Goal: Information Seeking & Learning: Learn about a topic

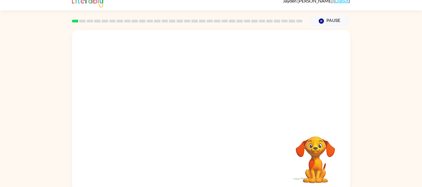
scroll to position [10, 0]
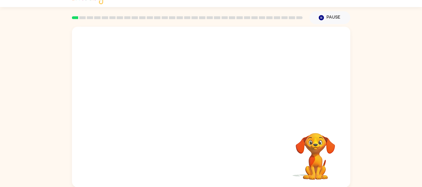
drag, startPoint x: 178, startPoint y: 32, endPoint x: 178, endPoint y: 36, distance: 3.7
click at [178, 34] on video "Your browser must support playing .mp4 files to use Literably. Please try using…" at bounding box center [211, 74] width 278 height 94
click at [178, 43] on video "Your browser must support playing .mp4 files to use Literably. Please try using…" at bounding box center [211, 74] width 278 height 94
click at [209, 106] on div at bounding box center [211, 110] width 36 height 21
click at [209, 103] on button "button" at bounding box center [211, 110] width 36 height 21
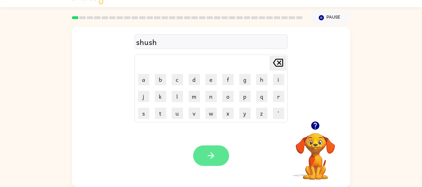
click at [212, 153] on icon "button" at bounding box center [211, 156] width 10 height 10
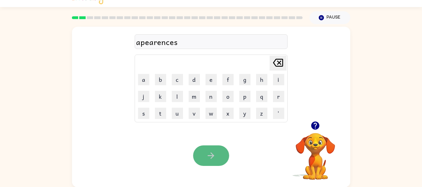
click at [218, 154] on button "button" at bounding box center [211, 155] width 36 height 21
click at [222, 156] on button "button" at bounding box center [211, 155] width 36 height 21
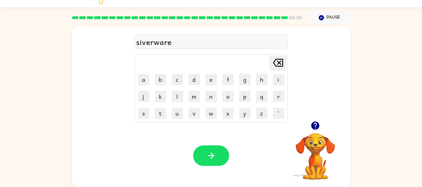
click at [141, 41] on div "siverware" at bounding box center [211, 42] width 150 height 12
click at [145, 43] on div "siverware" at bounding box center [211, 42] width 150 height 12
click at [144, 42] on div "siverware" at bounding box center [211, 42] width 150 height 12
click at [143, 42] on div "siverware" at bounding box center [211, 42] width 150 height 12
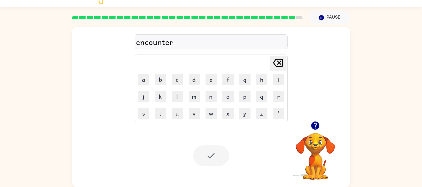
scroll to position [0, 0]
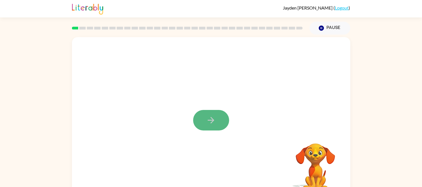
click at [208, 122] on icon "button" at bounding box center [211, 120] width 10 height 10
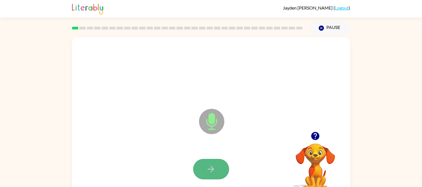
click at [213, 166] on icon "button" at bounding box center [211, 169] width 10 height 10
click at [210, 172] on icon "button" at bounding box center [211, 169] width 10 height 10
click at [220, 169] on button "button" at bounding box center [211, 169] width 36 height 21
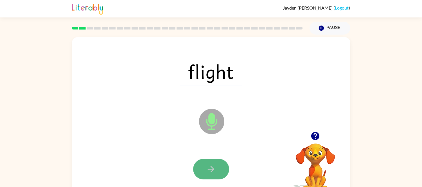
click at [215, 170] on icon "button" at bounding box center [211, 169] width 10 height 10
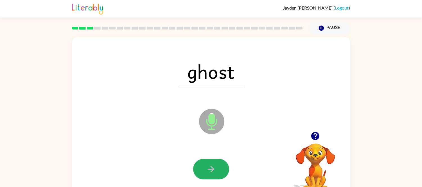
click at [215, 166] on icon "button" at bounding box center [211, 169] width 10 height 10
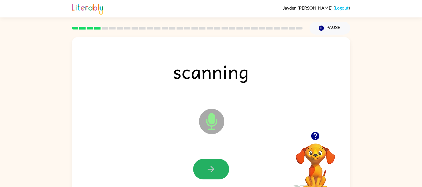
click at [215, 166] on icon "button" at bounding box center [211, 169] width 10 height 10
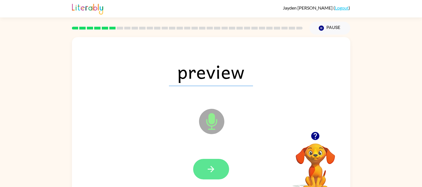
click at [210, 169] on icon "button" at bounding box center [211, 169] width 10 height 10
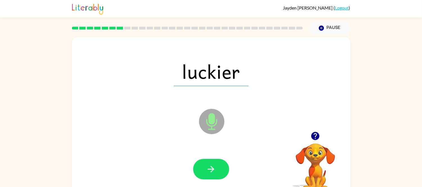
click at [210, 168] on icon "button" at bounding box center [211, 169] width 10 height 10
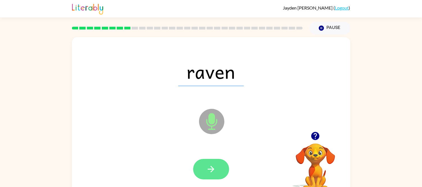
click at [210, 161] on button "button" at bounding box center [211, 169] width 36 height 21
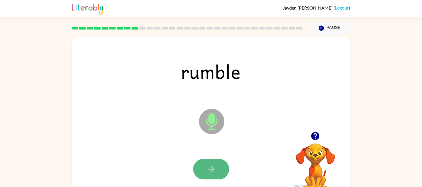
click at [210, 159] on button "button" at bounding box center [211, 169] width 36 height 21
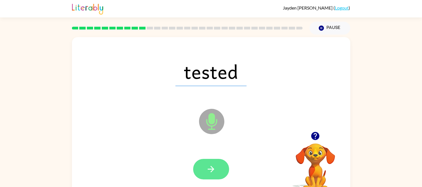
click at [216, 167] on icon "button" at bounding box center [211, 169] width 10 height 10
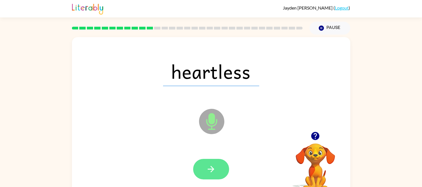
click at [215, 166] on icon "button" at bounding box center [211, 169] width 10 height 10
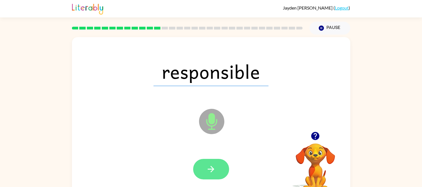
click at [213, 170] on icon "button" at bounding box center [211, 169] width 10 height 10
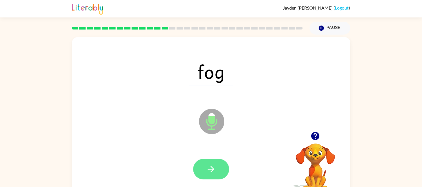
click at [211, 165] on icon "button" at bounding box center [211, 169] width 10 height 10
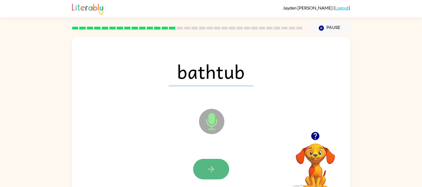
click at [211, 164] on icon "button" at bounding box center [211, 169] width 10 height 10
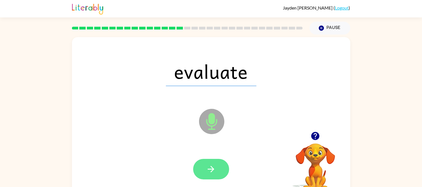
click at [221, 169] on button "button" at bounding box center [211, 169] width 36 height 21
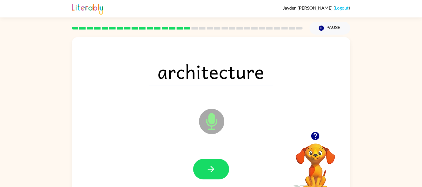
click at [215, 172] on icon "button" at bounding box center [211, 169] width 10 height 10
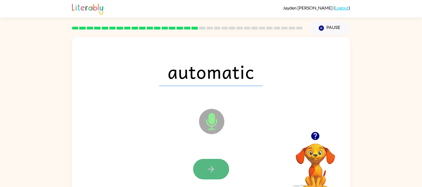
click at [209, 159] on button "button" at bounding box center [211, 169] width 36 height 21
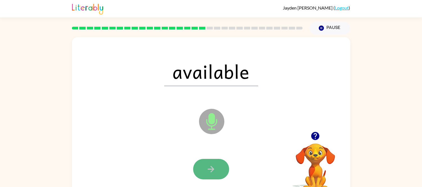
click at [212, 162] on button "button" at bounding box center [211, 169] width 36 height 21
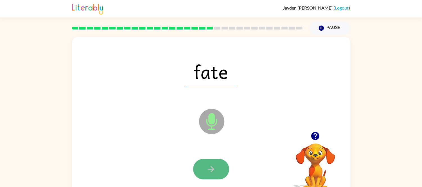
click at [214, 164] on button "button" at bounding box center [211, 169] width 36 height 21
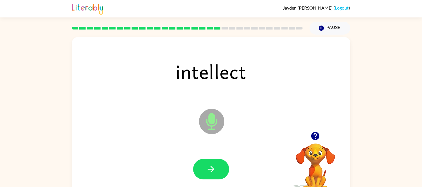
click at [214, 164] on button "button" at bounding box center [211, 169] width 36 height 21
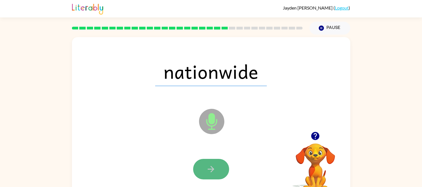
click at [214, 170] on icon "button" at bounding box center [211, 169] width 10 height 10
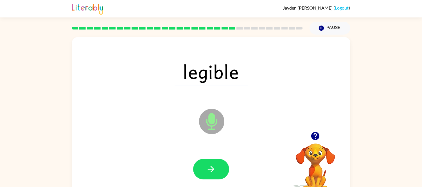
click at [214, 168] on icon "button" at bounding box center [211, 169] width 10 height 10
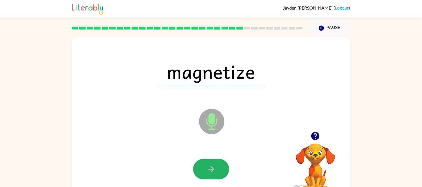
click at [214, 168] on icon "button" at bounding box center [211, 169] width 10 height 10
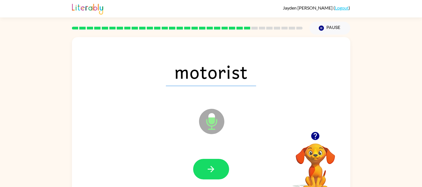
click at [214, 162] on button "button" at bounding box center [211, 169] width 36 height 21
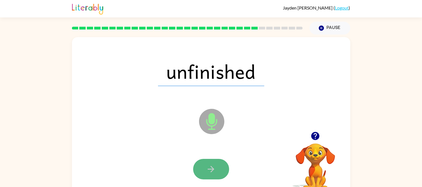
click at [213, 161] on button "button" at bounding box center [211, 169] width 36 height 21
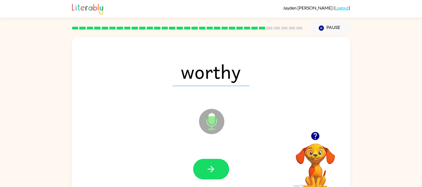
click at [215, 159] on button "button" at bounding box center [211, 169] width 36 height 21
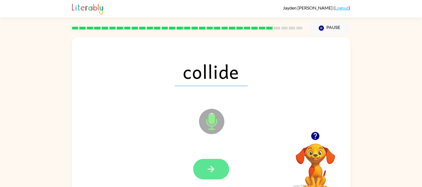
click at [213, 164] on icon "button" at bounding box center [211, 169] width 10 height 10
click at [215, 164] on icon "button" at bounding box center [211, 169] width 10 height 10
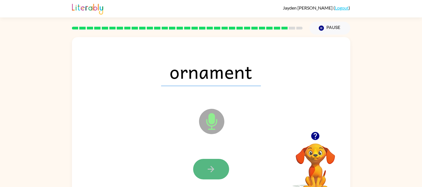
click at [211, 169] on icon "button" at bounding box center [211, 169] width 6 height 6
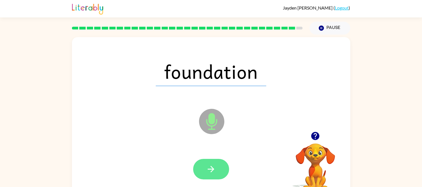
click at [211, 170] on icon "button" at bounding box center [211, 169] width 10 height 10
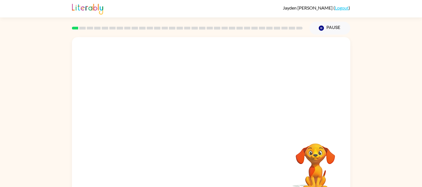
click at [147, 107] on video "Your browser must support playing .mp4 files to use Literably. Please try using…" at bounding box center [211, 84] width 278 height 94
drag, startPoint x: 147, startPoint y: 107, endPoint x: 171, endPoint y: 71, distance: 43.4
click at [171, 71] on video "Your browser must support playing .mp4 files to use Literably. Please try using…" at bounding box center [211, 84] width 278 height 94
click at [281, 51] on video "Your browser must support playing .mp4 files to use Literably. Please try using…" at bounding box center [211, 84] width 278 height 94
click at [283, 52] on video "Your browser must support playing .mp4 files to use Literably. Please try using…" at bounding box center [211, 84] width 278 height 94
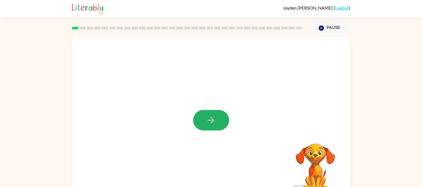
click at [214, 120] on icon "button" at bounding box center [211, 120] width 6 height 6
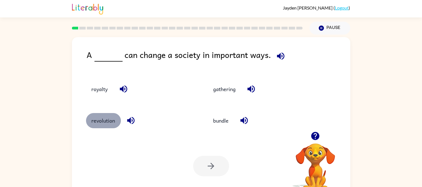
click at [99, 122] on button "revolution" at bounding box center [103, 120] width 35 height 15
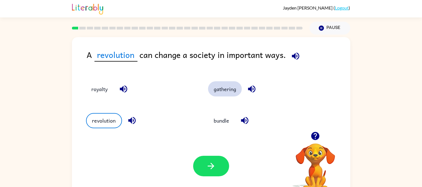
click at [229, 93] on button "gathering" at bounding box center [225, 88] width 34 height 15
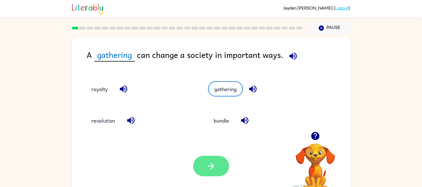
click at [212, 167] on icon "button" at bounding box center [211, 166] width 10 height 10
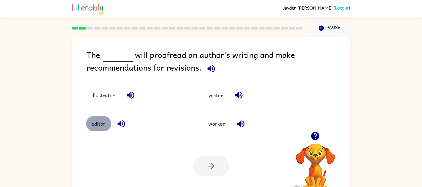
click at [102, 124] on button "editor" at bounding box center [98, 123] width 25 height 15
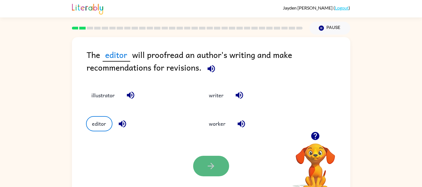
click at [213, 167] on icon "button" at bounding box center [211, 166] width 6 height 6
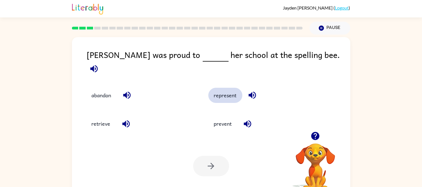
click at [231, 88] on button "represent" at bounding box center [225, 95] width 34 height 15
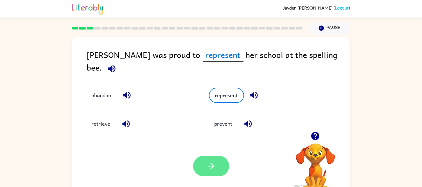
click at [200, 168] on button "button" at bounding box center [211, 166] width 36 height 21
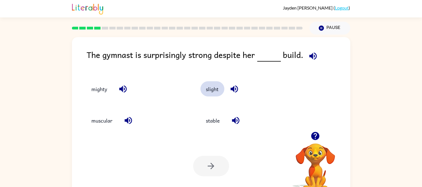
click at [212, 89] on button "slight" at bounding box center [212, 88] width 24 height 15
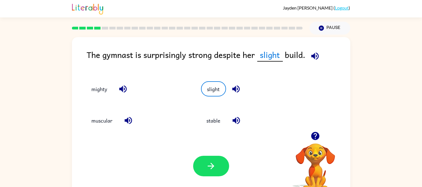
click at [216, 164] on button "button" at bounding box center [211, 166] width 36 height 21
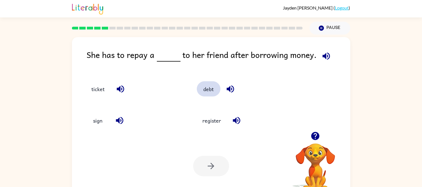
click at [209, 88] on button "debt" at bounding box center [209, 88] width 24 height 15
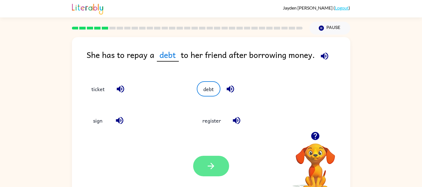
click at [206, 167] on icon "button" at bounding box center [211, 166] width 10 height 10
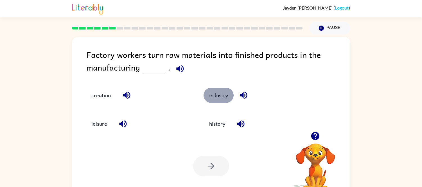
click at [221, 91] on button "industry" at bounding box center [219, 95] width 30 height 15
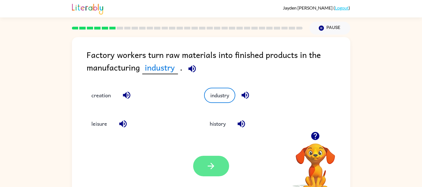
click at [217, 163] on button "button" at bounding box center [211, 166] width 36 height 21
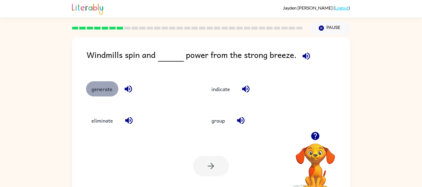
click at [102, 93] on button "generate" at bounding box center [102, 88] width 32 height 15
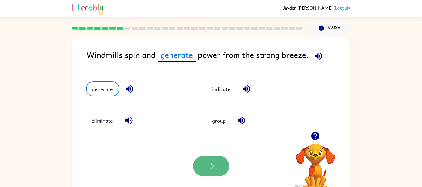
click at [210, 175] on button "button" at bounding box center [211, 166] width 36 height 21
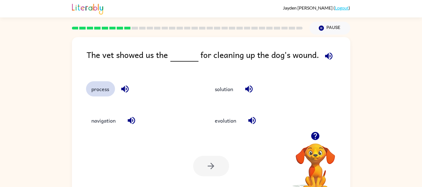
click at [99, 90] on button "process" at bounding box center [100, 88] width 29 height 15
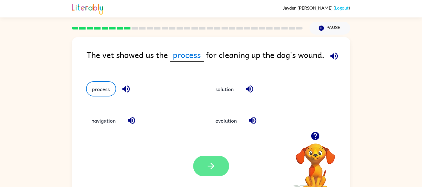
click at [209, 167] on icon "button" at bounding box center [211, 166] width 10 height 10
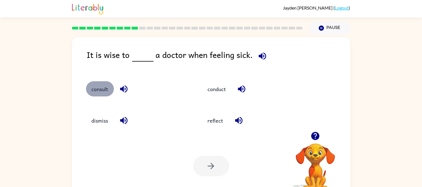
click at [100, 89] on button "consult" at bounding box center [100, 88] width 28 height 15
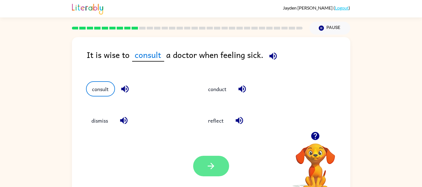
click at [212, 164] on icon "button" at bounding box center [211, 166] width 6 height 6
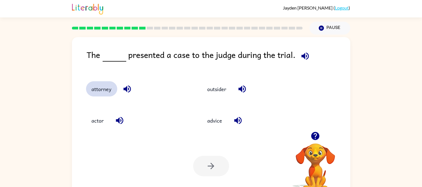
click at [108, 88] on button "attorney" at bounding box center [101, 88] width 31 height 15
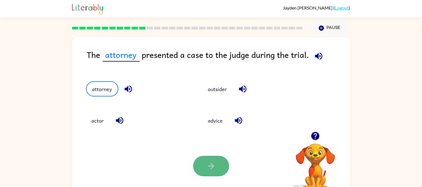
click at [213, 165] on icon "button" at bounding box center [211, 166] width 6 height 6
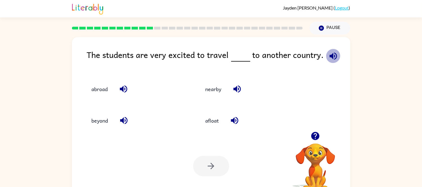
click at [332, 54] on icon "button" at bounding box center [333, 56] width 10 height 10
click at [101, 120] on button "beyond" at bounding box center [100, 120] width 28 height 15
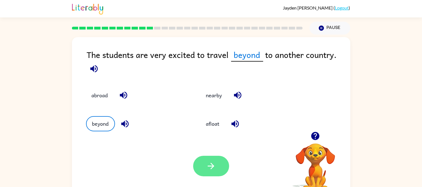
click at [195, 166] on button "button" at bounding box center [211, 166] width 36 height 21
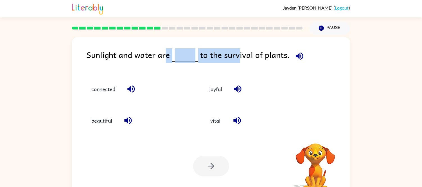
drag, startPoint x: 167, startPoint y: 60, endPoint x: 235, endPoint y: 53, distance: 68.3
click at [235, 54] on div "Sunlight and water are to the survival of plants." at bounding box center [218, 59] width 263 height 22
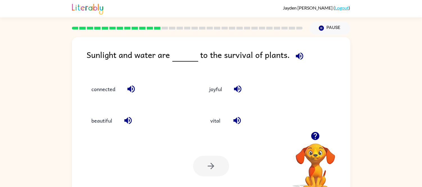
click at [183, 73] on div "connected" at bounding box center [134, 86] width 118 height 31
click at [220, 119] on button "vital" at bounding box center [216, 120] width 24 height 15
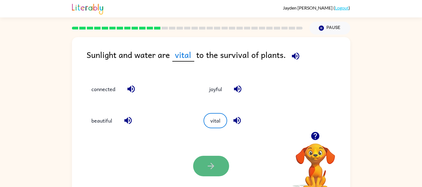
click at [210, 173] on button "button" at bounding box center [211, 166] width 36 height 21
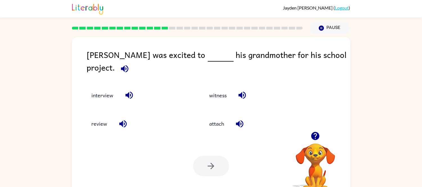
click at [96, 77] on div "interview" at bounding box center [134, 91] width 118 height 28
click at [96, 88] on button "interview" at bounding box center [102, 95] width 33 height 15
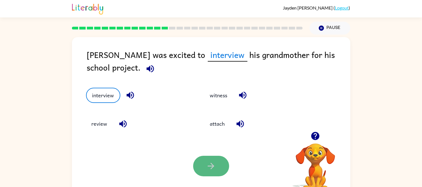
click at [222, 168] on button "button" at bounding box center [211, 166] width 36 height 21
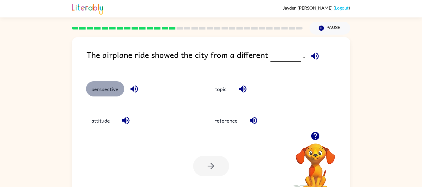
click at [107, 93] on button "perspective" at bounding box center [105, 88] width 38 height 15
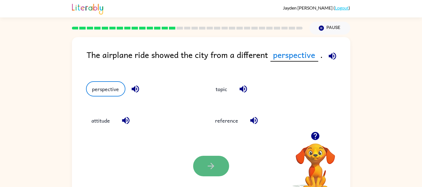
click at [222, 158] on button "button" at bounding box center [211, 166] width 36 height 21
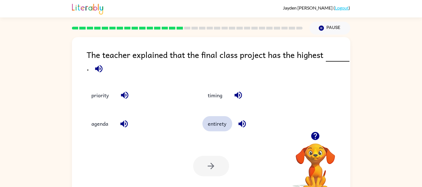
click at [219, 123] on button "entirety" at bounding box center [217, 123] width 30 height 15
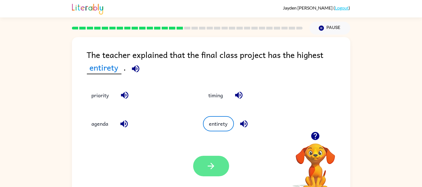
click at [205, 162] on button "button" at bounding box center [211, 166] width 36 height 21
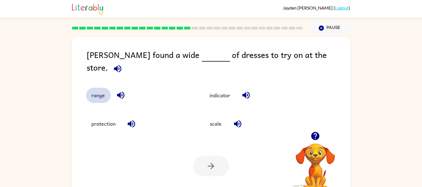
click at [101, 93] on button "range" at bounding box center [98, 95] width 25 height 15
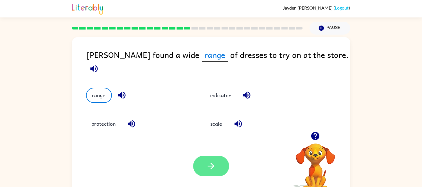
click at [206, 168] on icon "button" at bounding box center [211, 166] width 10 height 10
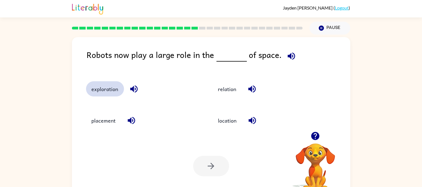
click at [110, 85] on button "exploration" at bounding box center [105, 88] width 38 height 15
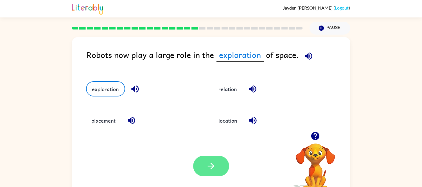
click at [205, 163] on button "button" at bounding box center [211, 166] width 36 height 21
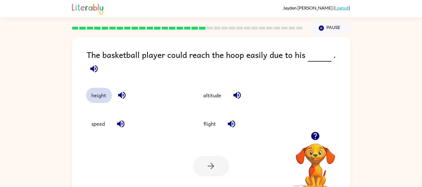
click at [107, 93] on button "height" at bounding box center [99, 95] width 26 height 15
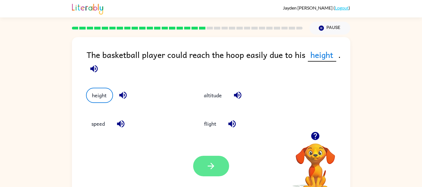
click at [215, 170] on icon "button" at bounding box center [211, 166] width 10 height 10
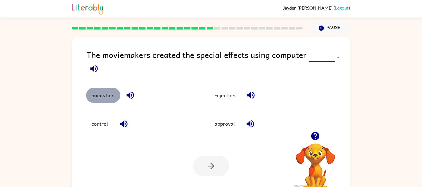
click at [108, 91] on button "animation" at bounding box center [103, 95] width 34 height 15
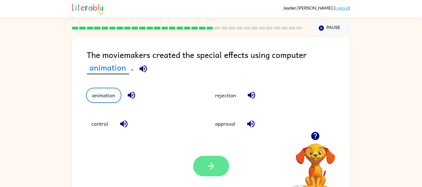
click at [207, 160] on button "button" at bounding box center [211, 166] width 36 height 21
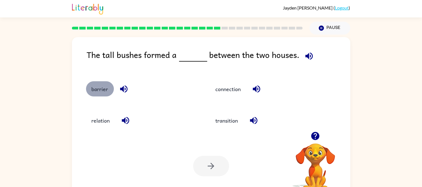
click at [90, 93] on button "barrier" at bounding box center [100, 88] width 28 height 15
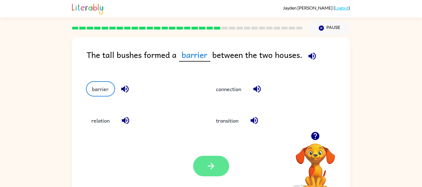
click at [216, 167] on button "button" at bounding box center [211, 166] width 36 height 21
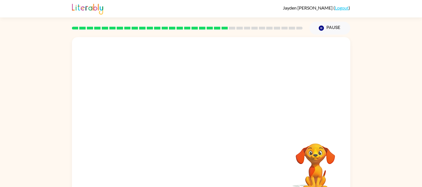
click at [160, 117] on video "Your browser must support playing .mp4 files to use Literably. Please try using…" at bounding box center [211, 84] width 278 height 94
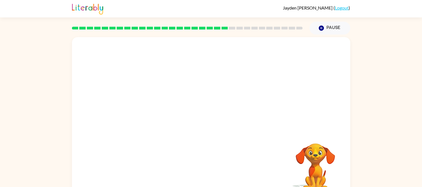
click at [160, 117] on video "Your browser must support playing .mp4 files to use Literably. Please try using…" at bounding box center [211, 84] width 278 height 94
click at [160, 116] on video "Your browser must support playing .mp4 files to use Literably. Please try using…" at bounding box center [211, 84] width 278 height 94
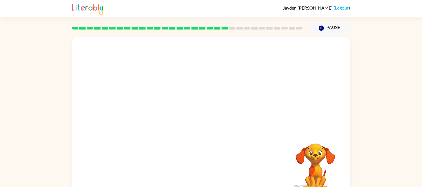
click at [160, 116] on video "Your browser must support playing .mp4 files to use Literably. Please try using…" at bounding box center [211, 84] width 278 height 94
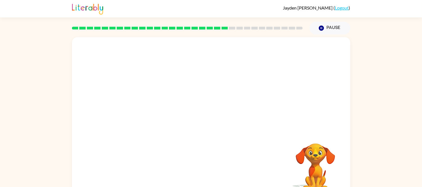
click at [160, 116] on video "Your browser must support playing .mp4 files to use Literably. Please try using…" at bounding box center [211, 84] width 278 height 94
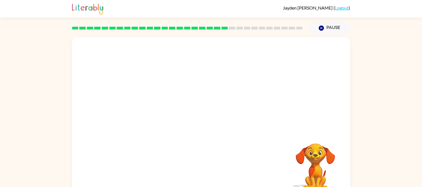
click at [160, 116] on video "Your browser must support playing .mp4 files to use Literably. Please try using…" at bounding box center [211, 84] width 278 height 94
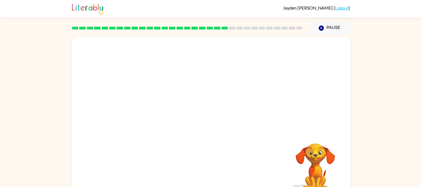
click at [160, 116] on video "Your browser must support playing .mp4 files to use Literably. Please try using…" at bounding box center [211, 84] width 278 height 94
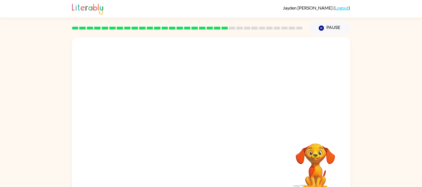
click at [160, 116] on video "Your browser must support playing .mp4 files to use Literably. Please try using…" at bounding box center [211, 84] width 278 height 94
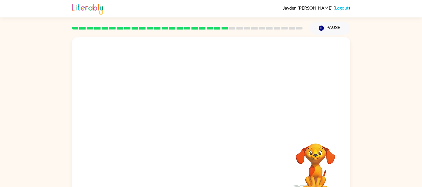
click at [160, 116] on video "Your browser must support playing .mp4 files to use Literably. Please try using…" at bounding box center [211, 84] width 278 height 94
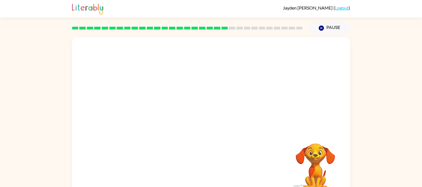
drag, startPoint x: 160, startPoint y: 116, endPoint x: 155, endPoint y: 114, distance: 5.2
click at [160, 116] on video "Your browser must support playing .mp4 files to use Literably. Please try using…" at bounding box center [211, 84] width 278 height 94
click at [160, 115] on video "Your browser must support playing .mp4 files to use Literably. Please try using…" at bounding box center [211, 84] width 278 height 94
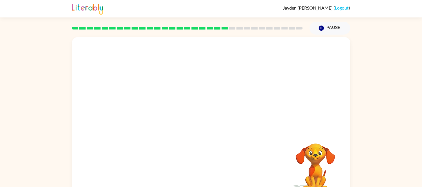
click at [158, 114] on video "Your browser must support playing .mp4 files to use Literably. Please try using…" at bounding box center [211, 84] width 278 height 94
click at [157, 114] on video "Your browser must support playing .mp4 files to use Literably. Please try using…" at bounding box center [211, 84] width 278 height 94
click at [156, 114] on video "Your browser must support playing .mp4 files to use Literably. Please try using…" at bounding box center [211, 84] width 278 height 94
click at [155, 113] on video "Your browser must support playing .mp4 files to use Literably. Please try using…" at bounding box center [211, 84] width 278 height 94
click at [154, 113] on video "Your browser must support playing .mp4 files to use Literably. Please try using…" at bounding box center [211, 84] width 278 height 94
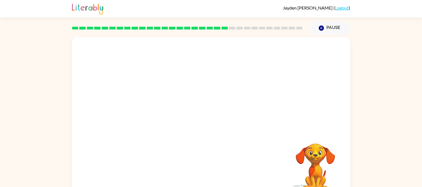
click at [153, 113] on video "Your browser must support playing .mp4 files to use Literably. Please try using…" at bounding box center [211, 84] width 278 height 94
click at [152, 113] on video "Your browser must support playing .mp4 files to use Literably. Please try using…" at bounding box center [211, 84] width 278 height 94
click at [152, 112] on video "Your browser must support playing .mp4 files to use Literably. Please try using…" at bounding box center [211, 84] width 278 height 94
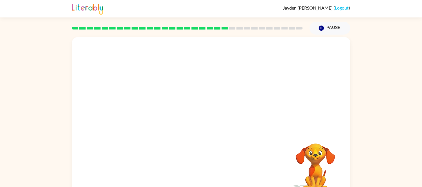
click at [152, 112] on video "Your browser must support playing .mp4 files to use Literably. Please try using…" at bounding box center [211, 84] width 278 height 94
click at [151, 112] on video "Your browser must support playing .mp4 files to use Literably. Please try using…" at bounding box center [211, 84] width 278 height 94
click at [151, 113] on video "Your browser must support playing .mp4 files to use Literably. Please try using…" at bounding box center [211, 84] width 278 height 94
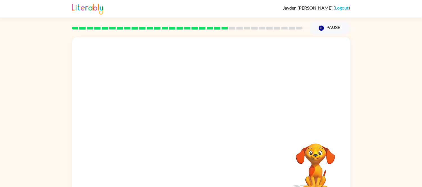
click at [151, 113] on video "Your browser must support playing .mp4 files to use Literably. Please try using…" at bounding box center [211, 84] width 278 height 94
click at [152, 114] on video "Your browser must support playing .mp4 files to use Literably. Please try using…" at bounding box center [211, 84] width 278 height 94
drag, startPoint x: 153, startPoint y: 114, endPoint x: 157, endPoint y: 113, distance: 4.4
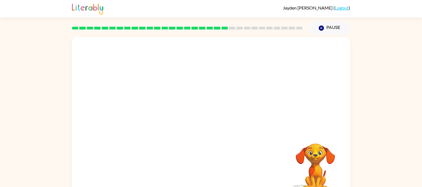
click at [153, 114] on video "Your browser must support playing .mp4 files to use Literably. Please try using…" at bounding box center [211, 84] width 278 height 94
click at [154, 114] on video "Your browser must support playing .mp4 files to use Literably. Please try using…" at bounding box center [211, 84] width 278 height 94
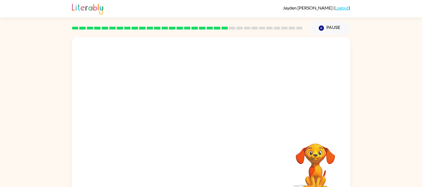
click at [155, 114] on video "Your browser must support playing .mp4 files to use Literably. Please try using…" at bounding box center [211, 84] width 278 height 94
click at [156, 113] on video "Your browser must support playing .mp4 files to use Literably. Please try using…" at bounding box center [211, 84] width 278 height 94
click at [157, 113] on video "Your browser must support playing .mp4 files to use Literably. Please try using…" at bounding box center [211, 84] width 278 height 94
drag, startPoint x: 158, startPoint y: 112, endPoint x: 161, endPoint y: 111, distance: 3.3
click at [158, 112] on video "Your browser must support playing .mp4 files to use Literably. Please try using…" at bounding box center [211, 84] width 278 height 94
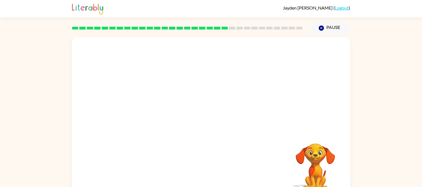
click at [159, 112] on video "Your browser must support playing .mp4 files to use Literably. Please try using…" at bounding box center [211, 84] width 278 height 94
click at [160, 111] on video "Your browser must support playing .mp4 files to use Literably. Please try using…" at bounding box center [211, 84] width 278 height 94
click at [161, 111] on video "Your browser must support playing .mp4 files to use Literably. Please try using…" at bounding box center [211, 84] width 278 height 94
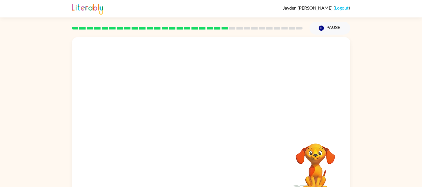
click at [161, 111] on video "Your browser must support playing .mp4 files to use Literably. Please try using…" at bounding box center [211, 84] width 278 height 94
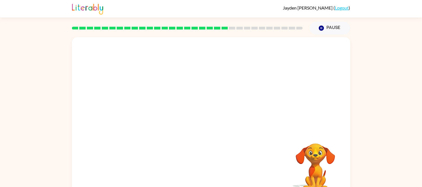
click at [160, 111] on video "Your browser must support playing .mp4 files to use Literably. Please try using…" at bounding box center [211, 84] width 278 height 94
click at [160, 112] on video "Your browser must support playing .mp4 files to use Literably. Please try using…" at bounding box center [211, 84] width 278 height 94
click at [159, 113] on video "Your browser must support playing .mp4 files to use Literably. Please try using…" at bounding box center [211, 84] width 278 height 94
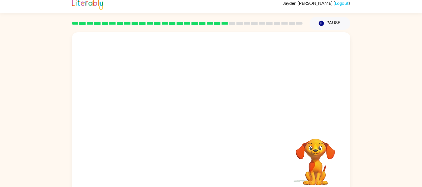
click at [159, 114] on video "Your browser must support playing .mp4 files to use Literably. Please try using…" at bounding box center [211, 79] width 278 height 94
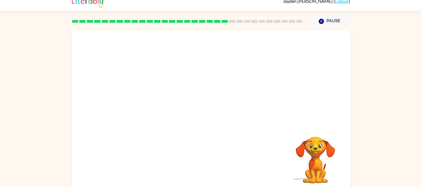
click at [159, 114] on video "Your browser must support playing .mp4 files to use Literably. Please try using…" at bounding box center [211, 77] width 278 height 94
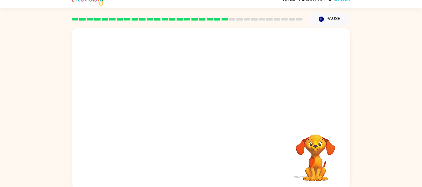
click at [159, 114] on video "Your browser must support playing .mp4 files to use Literably. Please try using…" at bounding box center [211, 75] width 278 height 94
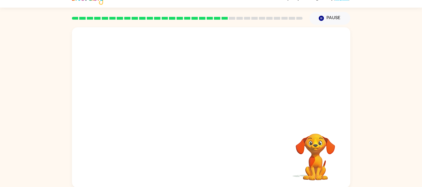
click at [159, 114] on video "Your browser must support playing .mp4 files to use Literably. Please try using…" at bounding box center [211, 74] width 278 height 94
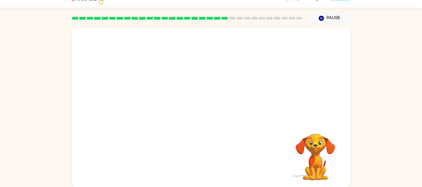
scroll to position [10, 0]
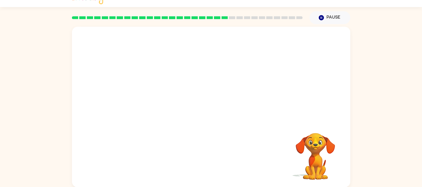
click at [159, 114] on video "Your browser must support playing .mp4 files to use Literably. Please try using…" at bounding box center [211, 74] width 278 height 94
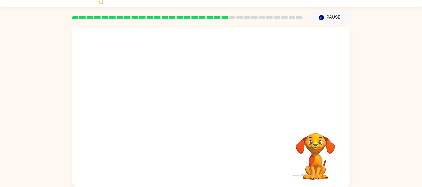
click at [159, 114] on video "Your browser must support playing .mp4 files to use Literably. Please try using…" at bounding box center [211, 74] width 278 height 94
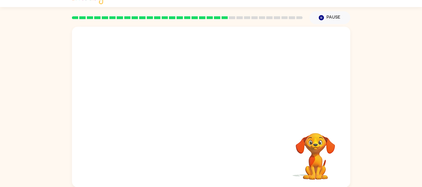
click at [159, 114] on video "Your browser must support playing .mp4 files to use Literably. Please try using…" at bounding box center [211, 74] width 278 height 94
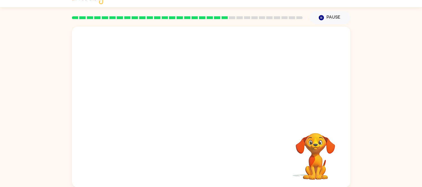
click at [159, 114] on video "Your browser must support playing .mp4 files to use Literably. Please try using…" at bounding box center [211, 74] width 278 height 94
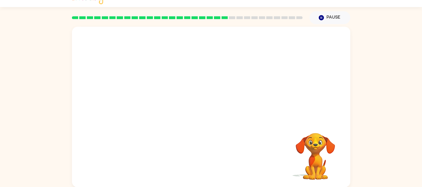
click at [159, 114] on video "Your browser must support playing .mp4 files to use Literably. Please try using…" at bounding box center [211, 74] width 278 height 94
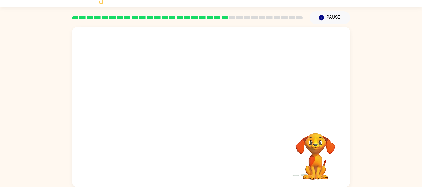
click at [159, 114] on video "Your browser must support playing .mp4 files to use Literably. Please try using…" at bounding box center [211, 74] width 278 height 94
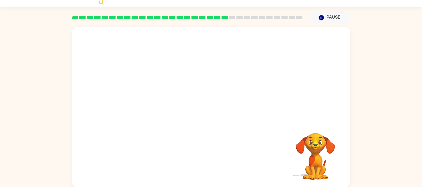
click at [159, 114] on video "Your browser must support playing .mp4 files to use Literably. Please try using…" at bounding box center [211, 74] width 278 height 94
click at [159, 113] on video "Your browser must support playing .mp4 files to use Literably. Please try using…" at bounding box center [211, 74] width 278 height 94
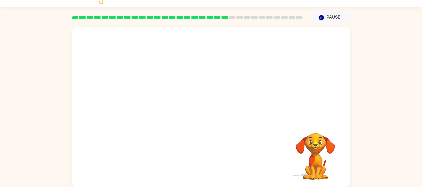
drag, startPoint x: 159, startPoint y: 112, endPoint x: 159, endPoint y: 103, distance: 8.4
click at [159, 111] on video "Your browser must support playing .mp4 files to use Literably. Please try using…" at bounding box center [211, 74] width 278 height 94
click at [159, 108] on video "Your browser must support playing .mp4 files to use Literably. Please try using…" at bounding box center [211, 74] width 278 height 94
click at [159, 105] on video "Your browser must support playing .mp4 files to use Literably. Please try using…" at bounding box center [211, 74] width 278 height 94
click at [159, 104] on video "Your browser must support playing .mp4 files to use Literably. Please try using…" at bounding box center [211, 74] width 278 height 94
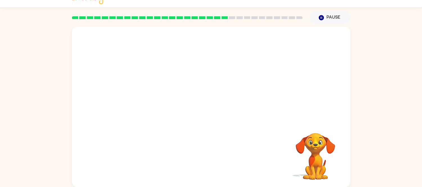
click at [158, 103] on video "Your browser must support playing .mp4 files to use Literably. Please try using…" at bounding box center [211, 74] width 278 height 94
click at [158, 102] on video "Your browser must support playing .mp4 files to use Literably. Please try using…" at bounding box center [211, 74] width 278 height 94
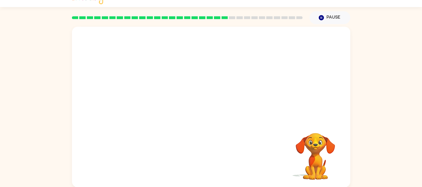
click at [158, 102] on video "Your browser must support playing .mp4 files to use Literably. Please try using…" at bounding box center [211, 74] width 278 height 94
drag, startPoint x: 158, startPoint y: 102, endPoint x: 152, endPoint y: 94, distance: 9.8
click at [158, 102] on video "Your browser must support playing .mp4 files to use Literably. Please try using…" at bounding box center [211, 74] width 278 height 94
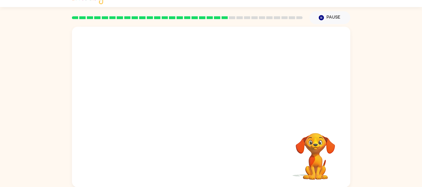
click at [157, 101] on video "Your browser must support playing .mp4 files to use Literably. Please try using…" at bounding box center [211, 74] width 278 height 94
click at [156, 100] on video "Your browser must support playing .mp4 files to use Literably. Please try using…" at bounding box center [211, 74] width 278 height 94
click at [155, 99] on video "Your browser must support playing .mp4 files to use Literably. Please try using…" at bounding box center [211, 74] width 278 height 94
click at [154, 97] on video "Your browser must support playing .mp4 files to use Literably. Please try using…" at bounding box center [211, 74] width 278 height 94
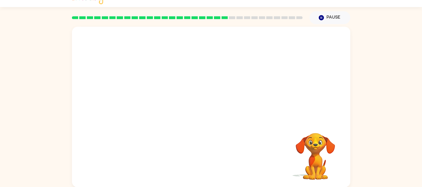
click at [153, 95] on video "Your browser must support playing .mp4 files to use Literably. Please try using…" at bounding box center [211, 74] width 278 height 94
click at [152, 94] on video "Your browser must support playing .mp4 files to use Literably. Please try using…" at bounding box center [211, 74] width 278 height 94
click at [151, 93] on video "Your browser must support playing .mp4 files to use Literably. Please try using…" at bounding box center [211, 74] width 278 height 94
click at [150, 92] on video "Your browser must support playing .mp4 files to use Literably. Please try using…" at bounding box center [211, 74] width 278 height 94
click at [150, 91] on video "Your browser must support playing .mp4 files to use Literably. Please try using…" at bounding box center [211, 74] width 278 height 94
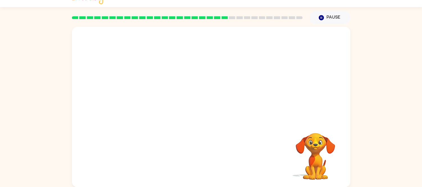
drag, startPoint x: 150, startPoint y: 89, endPoint x: 147, endPoint y: 83, distance: 6.9
click at [150, 89] on video "Your browser must support playing .mp4 files to use Literably. Please try using…" at bounding box center [211, 74] width 278 height 94
click at [149, 88] on video "Your browser must support playing .mp4 files to use Literably. Please try using…" at bounding box center [211, 74] width 278 height 94
click at [148, 86] on video "Your browser must support playing .mp4 files to use Literably. Please try using…" at bounding box center [211, 74] width 278 height 94
click at [148, 85] on video "Your browser must support playing .mp4 files to use Literably. Please try using…" at bounding box center [211, 74] width 278 height 94
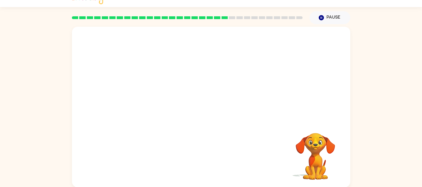
click at [147, 84] on video "Your browser must support playing .mp4 files to use Literably. Please try using…" at bounding box center [211, 74] width 278 height 94
click at [146, 82] on video "Your browser must support playing .mp4 files to use Literably. Please try using…" at bounding box center [211, 74] width 278 height 94
click at [145, 79] on video "Your browser must support playing .mp4 files to use Literably. Please try using…" at bounding box center [211, 74] width 278 height 94
click at [145, 76] on video "Your browser must support playing .mp4 files to use Literably. Please try using…" at bounding box center [211, 74] width 278 height 94
click at [143, 73] on video "Your browser must support playing .mp4 files to use Literably. Please try using…" at bounding box center [211, 74] width 278 height 94
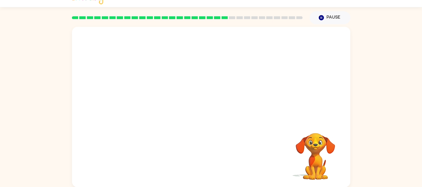
click at [141, 68] on video "Your browser must support playing .mp4 files to use Literably. Please try using…" at bounding box center [211, 74] width 278 height 94
click at [139, 65] on video "Your browser must support playing .mp4 files to use Literably. Please try using…" at bounding box center [211, 74] width 278 height 94
click at [138, 59] on video "Your browser must support playing .mp4 files to use Literably. Please try using…" at bounding box center [211, 74] width 278 height 94
click at [137, 55] on video "Your browser must support playing .mp4 files to use Literably. Please try using…" at bounding box center [211, 74] width 278 height 94
click at [137, 53] on video "Your browser must support playing .mp4 files to use Literably. Please try using…" at bounding box center [211, 74] width 278 height 94
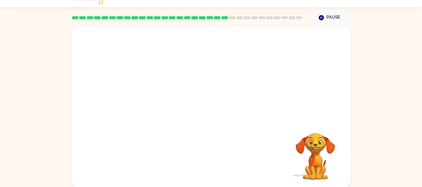
click at [137, 52] on video "Your browser must support playing .mp4 files to use Literably. Please try using…" at bounding box center [211, 74] width 278 height 94
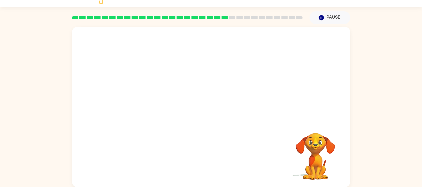
click at [137, 52] on video "Your browser must support playing .mp4 files to use Literably. Please try using…" at bounding box center [211, 74] width 278 height 94
click at [137, 51] on video "Your browser must support playing .mp4 files to use Literably. Please try using…" at bounding box center [211, 74] width 278 height 94
click at [136, 50] on video "Your browser must support playing .mp4 files to use Literably. Please try using…" at bounding box center [211, 74] width 278 height 94
click at [135, 49] on video "Your browser must support playing .mp4 files to use Literably. Please try using…" at bounding box center [211, 74] width 278 height 94
click at [129, 47] on video "Your browser must support playing .mp4 files to use Literably. Please try using…" at bounding box center [211, 74] width 278 height 94
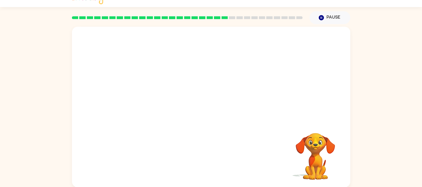
drag, startPoint x: 125, startPoint y: 46, endPoint x: 110, endPoint y: 48, distance: 14.4
click at [123, 46] on video "Your browser must support playing .mp4 files to use Literably. Please try using…" at bounding box center [211, 74] width 278 height 94
click at [120, 46] on video "Your browser must support playing .mp4 files to use Literably. Please try using…" at bounding box center [211, 74] width 278 height 94
click at [118, 46] on video "Your browser must support playing .mp4 files to use Literably. Please try using…" at bounding box center [211, 74] width 278 height 94
click at [116, 46] on video "Your browser must support playing .mp4 files to use Literably. Please try using…" at bounding box center [211, 74] width 278 height 94
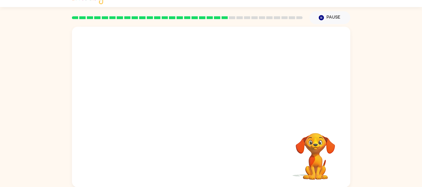
click at [115, 46] on video "Your browser must support playing .mp4 files to use Literably. Please try using…" at bounding box center [211, 74] width 278 height 94
click at [114, 47] on video "Your browser must support playing .mp4 files to use Literably. Please try using…" at bounding box center [211, 74] width 278 height 94
click at [112, 47] on video "Your browser must support playing .mp4 files to use Literably. Please try using…" at bounding box center [211, 74] width 278 height 94
click at [111, 48] on video "Your browser must support playing .mp4 files to use Literably. Please try using…" at bounding box center [211, 74] width 278 height 94
click at [110, 48] on video "Your browser must support playing .mp4 files to use Literably. Please try using…" at bounding box center [211, 74] width 278 height 94
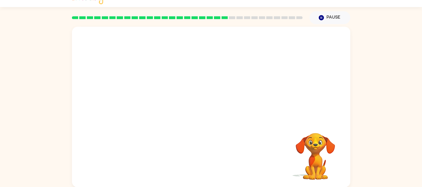
drag, startPoint x: 110, startPoint y: 48, endPoint x: 103, endPoint y: 40, distance: 10.8
click at [110, 48] on video "Your browser must support playing .mp4 files to use Literably. Please try using…" at bounding box center [211, 74] width 278 height 94
click at [109, 48] on video "Your browser must support playing .mp4 files to use Literably. Please try using…" at bounding box center [211, 74] width 278 height 94
click at [109, 47] on video "Your browser must support playing .mp4 files to use Literably. Please try using…" at bounding box center [211, 74] width 278 height 94
click at [107, 46] on video "Your browser must support playing .mp4 files to use Literably. Please try using…" at bounding box center [211, 74] width 278 height 94
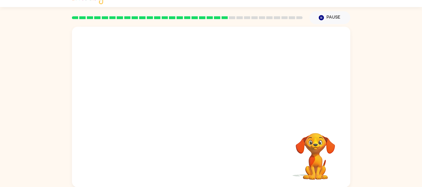
click at [105, 44] on video "Your browser must support playing .mp4 files to use Literably. Please try using…" at bounding box center [211, 74] width 278 height 94
click at [104, 41] on video "Your browser must support playing .mp4 files to use Literably. Please try using…" at bounding box center [211, 74] width 278 height 94
drag, startPoint x: 103, startPoint y: 40, endPoint x: 99, endPoint y: -1, distance: 41.0
click at [103, 39] on video "Your browser must support playing .mp4 files to use Literably. Please try using…" at bounding box center [211, 74] width 278 height 94
click at [102, 34] on video "Your browser must support playing .mp4 files to use Literably. Please try using…" at bounding box center [211, 74] width 278 height 94
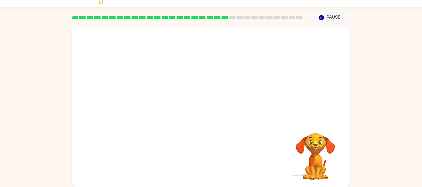
click at [102, 29] on video "Your browser must support playing .mp4 files to use Literably. Please try using…" at bounding box center [211, 74] width 278 height 94
click at [101, 24] on div "Jayden Han ( Logout ) Pause Pause Your browser must support playing .mp4 files …" at bounding box center [211, 89] width 422 height 198
click at [100, 14] on div at bounding box center [188, 18] width 238 height 20
click at [99, 0] on html "Jayden Han ( Logout ) Pause Pause Your browser must support playing .mp4 files …" at bounding box center [211, 89] width 422 height 198
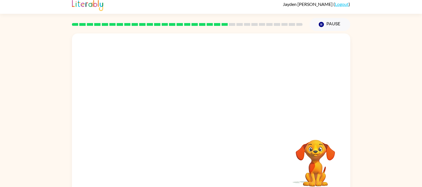
click at [112, 36] on video "Your browser must support playing .mp4 files to use Literably. Please try using…" at bounding box center [211, 80] width 278 height 94
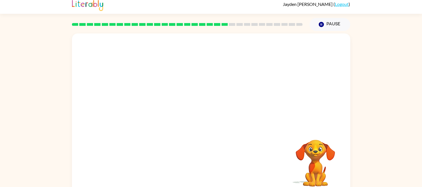
click at [112, 36] on video "Your browser must support playing .mp4 files to use Literably. Please try using…" at bounding box center [211, 80] width 278 height 94
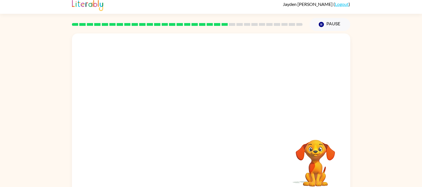
click at [112, 36] on video "Your browser must support playing .mp4 files to use Literably. Please try using…" at bounding box center [211, 80] width 278 height 94
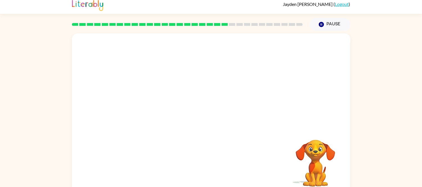
click at [112, 36] on video "Your browser must support playing .mp4 files to use Literably. Please try using…" at bounding box center [211, 80] width 278 height 94
click at [158, 113] on video "Your browser must support playing .mp4 files to use Literably. Please try using…" at bounding box center [211, 80] width 278 height 94
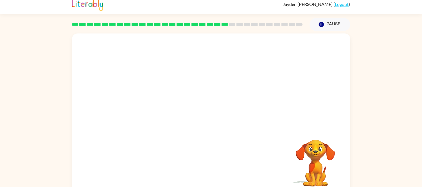
click at [159, 112] on video "Your browser must support playing .mp4 files to use Literably. Please try using…" at bounding box center [211, 80] width 278 height 94
click at [159, 111] on video "Your browser must support playing .mp4 files to use Literably. Please try using…" at bounding box center [211, 80] width 278 height 94
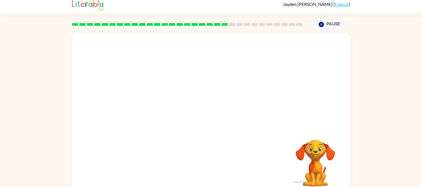
click at [159, 111] on video "Your browser must support playing .mp4 files to use Literably. Please try using…" at bounding box center [211, 80] width 278 height 94
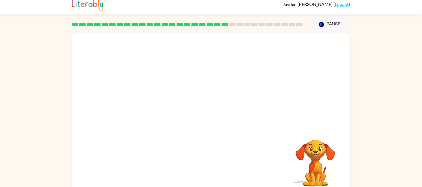
click at [159, 111] on video "Your browser must support playing .mp4 files to use Literably. Please try using…" at bounding box center [211, 80] width 278 height 94
click at [159, 110] on video "Your browser must support playing .mp4 files to use Literably. Please try using…" at bounding box center [211, 80] width 278 height 94
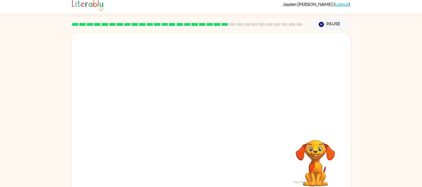
click at [159, 110] on video "Your browser must support playing .mp4 files to use Literably. Please try using…" at bounding box center [211, 80] width 278 height 94
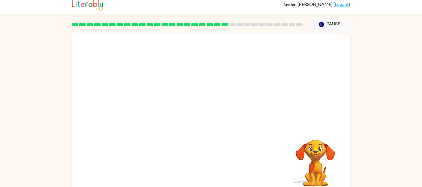
click at [159, 110] on video "Your browser must support playing .mp4 files to use Literably. Please try using…" at bounding box center [211, 80] width 278 height 94
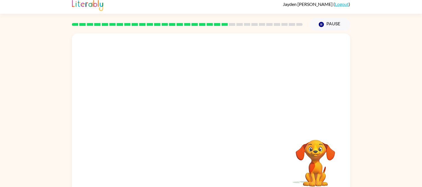
click at [159, 110] on video "Your browser must support playing .mp4 files to use Literably. Please try using…" at bounding box center [211, 80] width 278 height 94
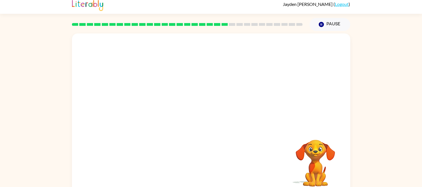
click at [159, 110] on video "Your browser must support playing .mp4 files to use Literably. Please try using…" at bounding box center [211, 80] width 278 height 94
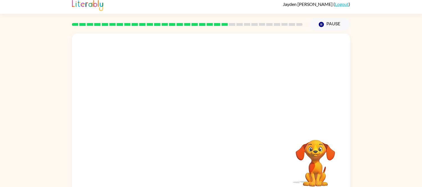
click at [159, 110] on video "Your browser must support playing .mp4 files to use Literably. Please try using…" at bounding box center [211, 80] width 278 height 94
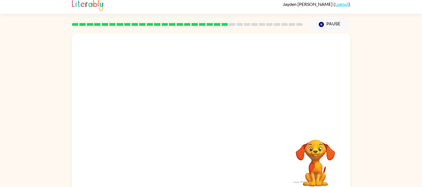
click at [159, 110] on video "Your browser must support playing .mp4 files to use Literably. Please try using…" at bounding box center [211, 80] width 278 height 94
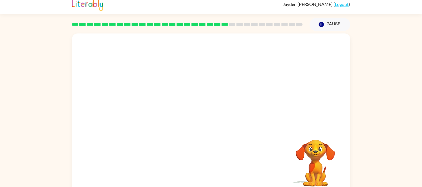
click at [159, 110] on video "Your browser must support playing .mp4 files to use Literably. Please try using…" at bounding box center [211, 80] width 278 height 94
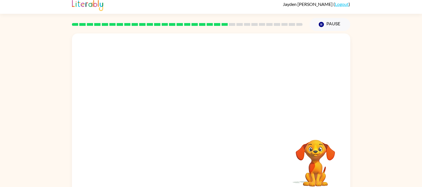
click at [159, 110] on video "Your browser must support playing .mp4 files to use Literably. Please try using…" at bounding box center [211, 80] width 278 height 94
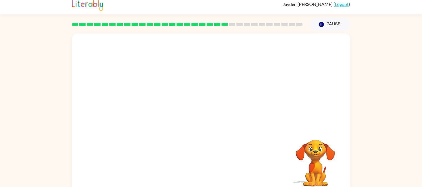
click at [159, 110] on video "Your browser must support playing .mp4 files to use Literably. Please try using…" at bounding box center [211, 80] width 278 height 94
click at [220, 116] on button "button" at bounding box center [211, 116] width 36 height 21
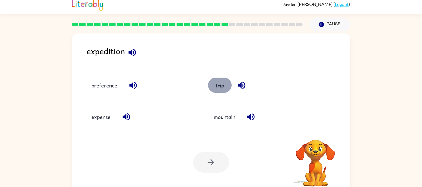
click at [223, 84] on button "trip" at bounding box center [220, 85] width 24 height 15
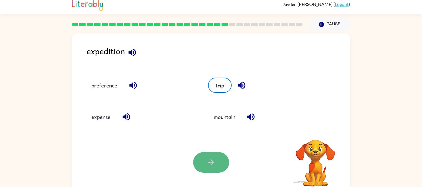
click at [212, 157] on button "button" at bounding box center [211, 162] width 36 height 21
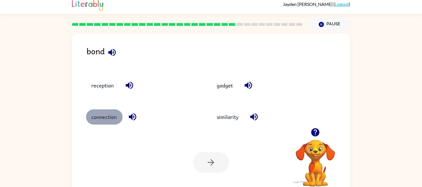
click at [112, 115] on button "connection" at bounding box center [104, 116] width 37 height 15
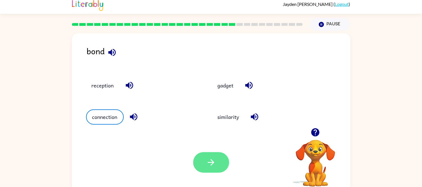
click at [215, 160] on icon "button" at bounding box center [211, 162] width 10 height 10
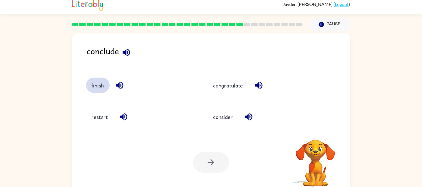
click at [93, 78] on button "finish" at bounding box center [98, 85] width 24 height 15
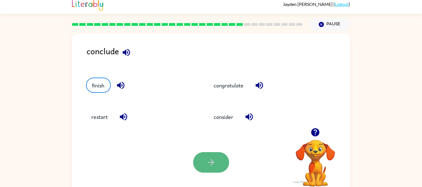
click at [220, 161] on button "button" at bounding box center [211, 162] width 36 height 21
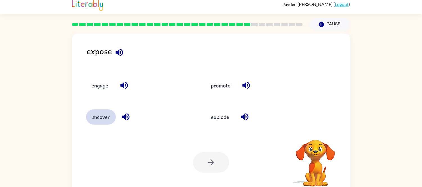
click at [101, 113] on button "uncover" at bounding box center [101, 116] width 30 height 15
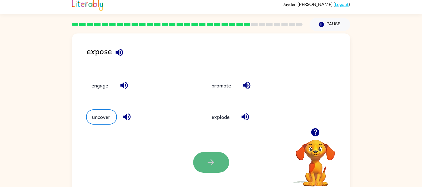
click at [222, 162] on button "button" at bounding box center [211, 162] width 36 height 21
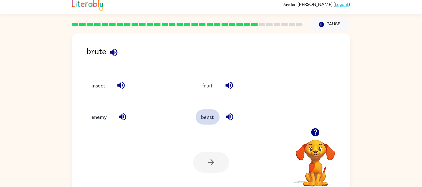
click at [212, 115] on button "beast" at bounding box center [208, 116] width 24 height 15
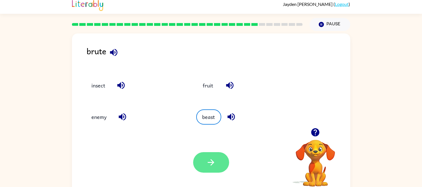
click at [211, 158] on icon "button" at bounding box center [211, 162] width 10 height 10
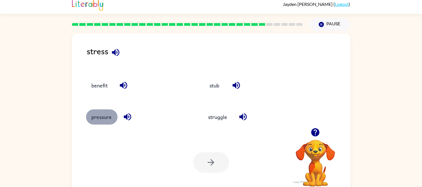
click at [95, 120] on button "pressure" at bounding box center [101, 116] width 31 height 15
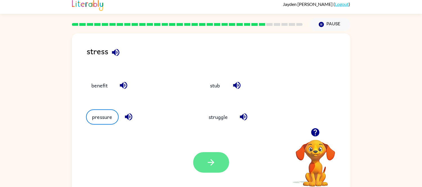
click at [200, 164] on button "button" at bounding box center [211, 162] width 36 height 21
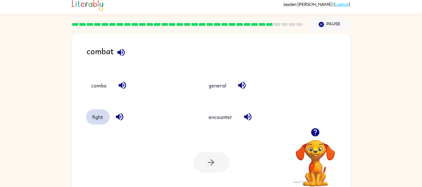
click at [96, 118] on button "fight" at bounding box center [98, 116] width 24 height 15
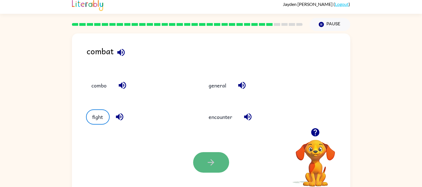
click at [208, 158] on icon "button" at bounding box center [211, 162] width 10 height 10
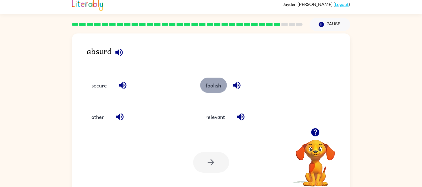
click at [213, 88] on button "foolish" at bounding box center [213, 85] width 27 height 15
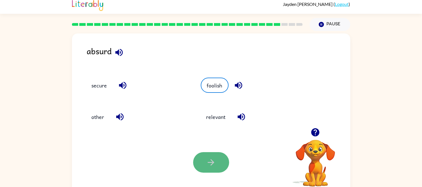
click at [210, 163] on icon "button" at bounding box center [211, 162] width 10 height 10
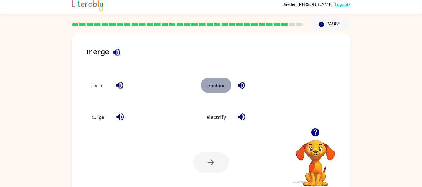
click at [210, 84] on button "combine" at bounding box center [216, 85] width 31 height 15
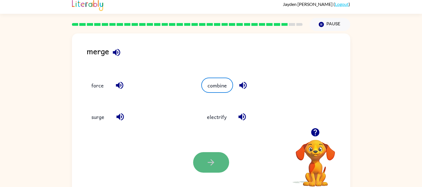
click at [214, 164] on icon "button" at bounding box center [211, 162] width 10 height 10
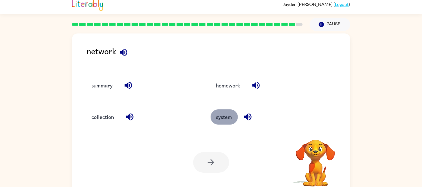
click at [227, 120] on button "system" at bounding box center [224, 116] width 27 height 15
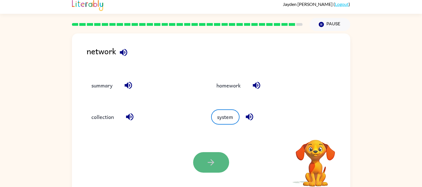
click at [218, 171] on button "button" at bounding box center [211, 162] width 36 height 21
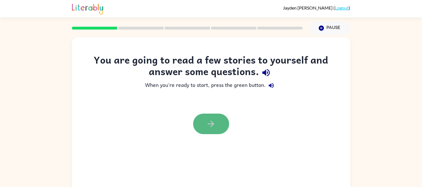
click at [217, 122] on button "button" at bounding box center [211, 124] width 36 height 21
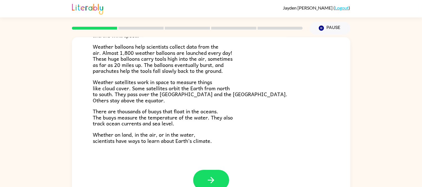
scroll to position [157, 0]
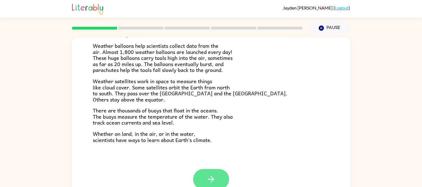
click at [218, 173] on button "button" at bounding box center [211, 179] width 36 height 21
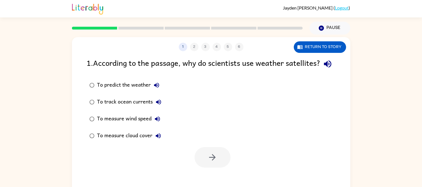
scroll to position [0, 0]
click at [135, 141] on div "To measure cloud cover" at bounding box center [130, 135] width 67 height 11
click at [206, 164] on button "button" at bounding box center [213, 157] width 36 height 21
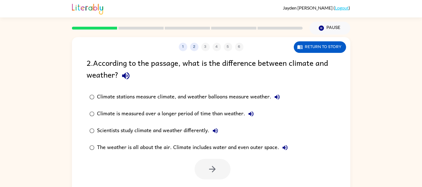
click at [210, 99] on div "Climate stations measure climate, and weather balloons measure weather." at bounding box center [190, 96] width 186 height 11
click at [211, 167] on icon "button" at bounding box center [212, 169] width 10 height 10
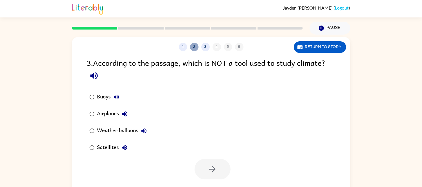
click at [194, 49] on button "2" at bounding box center [194, 47] width 8 height 8
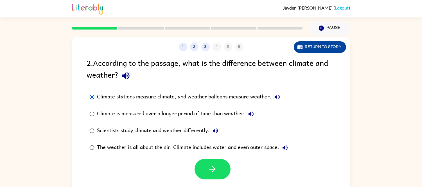
click at [318, 45] on button "Return to story" at bounding box center [320, 47] width 52 height 12
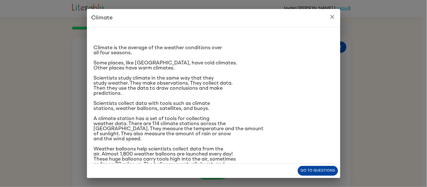
click at [320, 169] on button "Go to questions" at bounding box center [317, 171] width 40 height 10
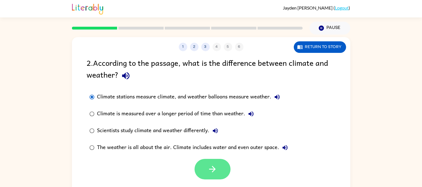
click at [217, 166] on icon "button" at bounding box center [212, 169] width 10 height 10
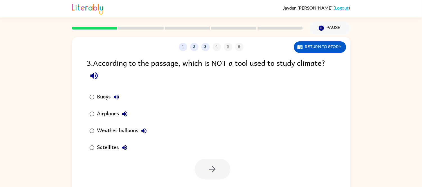
click at [106, 111] on div "Airplanes" at bounding box center [113, 113] width 33 height 11
click at [207, 168] on icon "button" at bounding box center [212, 169] width 10 height 10
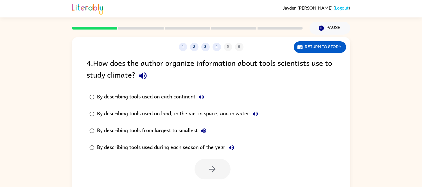
click at [238, 113] on div "By describing tools used on land, in the air, in space, and in water" at bounding box center [179, 113] width 164 height 11
click at [206, 165] on button "button" at bounding box center [213, 169] width 36 height 21
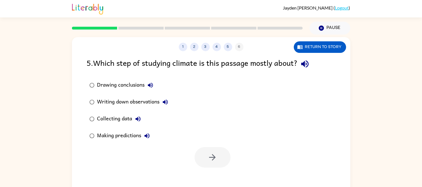
click at [122, 120] on div "Collecting data" at bounding box center [120, 118] width 46 height 11
click at [212, 155] on icon "button" at bounding box center [212, 157] width 10 height 10
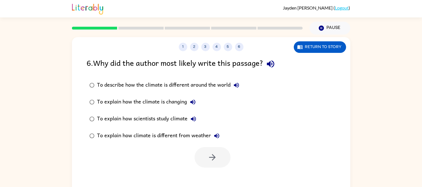
click at [178, 120] on div "To explain how scientists study climate" at bounding box center [148, 118] width 102 height 11
click at [213, 150] on button "button" at bounding box center [213, 157] width 36 height 21
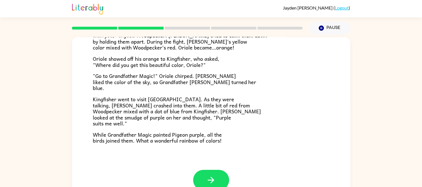
scroll to position [145, 0]
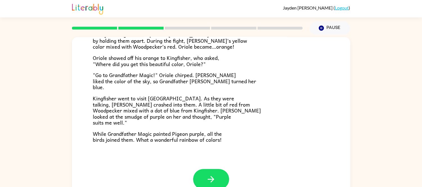
click at [209, 179] on icon "button" at bounding box center [211, 179] width 6 height 6
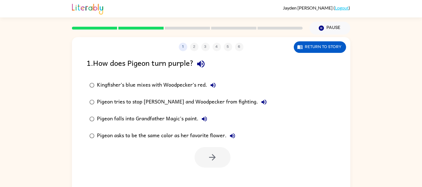
click at [170, 88] on div "Kingfisher’s blue mixes with Woodpecker’s red." at bounding box center [157, 85] width 121 height 11
click at [209, 159] on icon "button" at bounding box center [212, 157] width 10 height 10
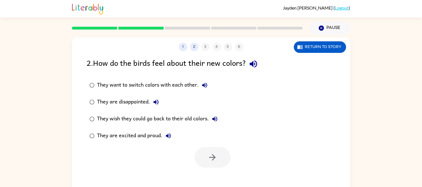
click at [148, 134] on div "They are excited and proud." at bounding box center [135, 135] width 77 height 11
click at [210, 157] on icon "button" at bounding box center [212, 157] width 10 height 10
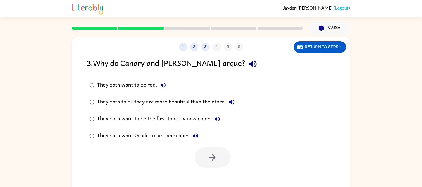
click at [154, 103] on div "They both think they are more beautiful than the other." at bounding box center [167, 101] width 140 height 11
click at [200, 153] on button "button" at bounding box center [213, 157] width 36 height 21
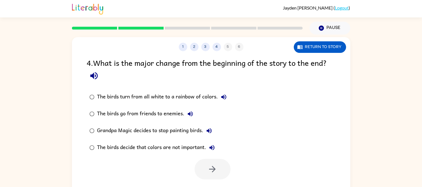
click at [196, 99] on div "The birds turn from all white to a rainbow of colors." at bounding box center [163, 96] width 132 height 11
click at [206, 166] on button "button" at bounding box center [213, 169] width 36 height 21
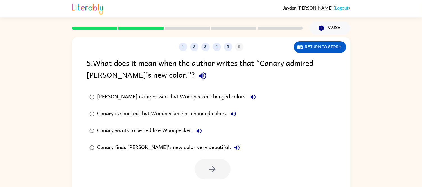
click at [197, 150] on div "Canary finds [PERSON_NAME]'s new color very beautiful." at bounding box center [169, 147] width 145 height 11
click at [218, 171] on button "button" at bounding box center [213, 169] width 36 height 21
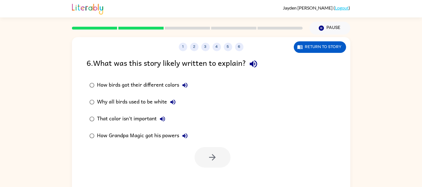
click at [159, 83] on div "How birds got their different colors" at bounding box center [143, 85] width 93 height 11
click at [201, 157] on button "button" at bounding box center [213, 157] width 36 height 21
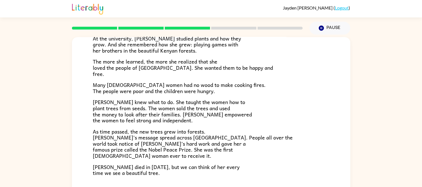
scroll to position [156, 0]
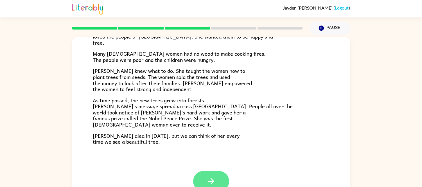
click at [210, 176] on icon "button" at bounding box center [211, 181] width 10 height 10
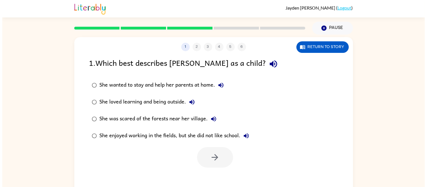
scroll to position [0, 0]
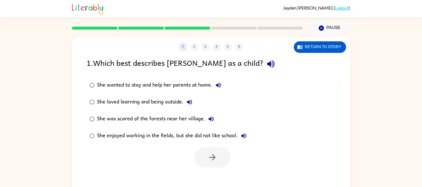
click at [134, 98] on div "She loved learning and being outside." at bounding box center [146, 101] width 98 height 11
click at [218, 158] on button "button" at bounding box center [213, 157] width 36 height 21
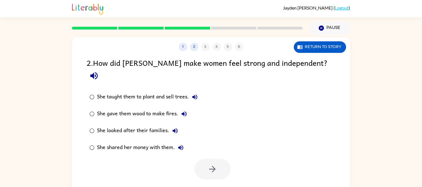
click at [175, 91] on div "She taught them to plant and sell trees." at bounding box center [148, 96] width 103 height 11
click at [209, 164] on icon "button" at bounding box center [212, 169] width 10 height 10
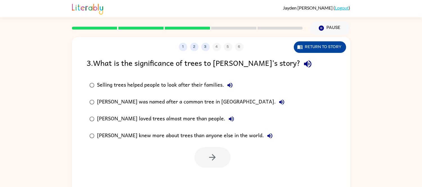
click at [321, 43] on button "Return to story" at bounding box center [320, 47] width 52 height 12
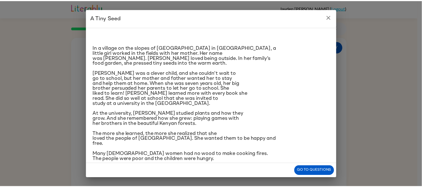
scroll to position [76, 0]
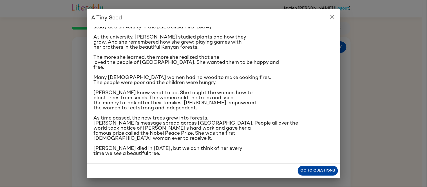
click at [328, 170] on button "Go to questions" at bounding box center [317, 171] width 40 height 10
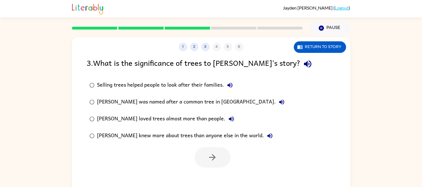
click at [206, 83] on div "Selling trees helped people to look after their families." at bounding box center [166, 85] width 138 height 11
click at [212, 159] on icon "button" at bounding box center [212, 157] width 10 height 10
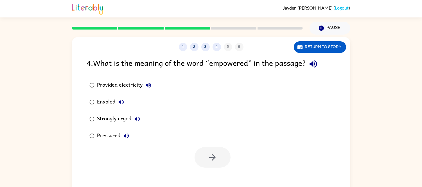
click at [112, 96] on div "Enabled" at bounding box center [112, 101] width 30 height 11
click at [113, 105] on div "Enabled" at bounding box center [112, 101] width 30 height 11
click at [219, 157] on button "button" at bounding box center [213, 157] width 36 height 21
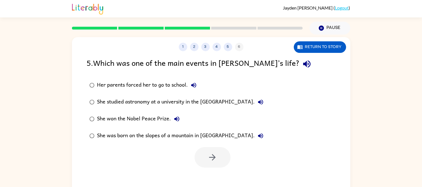
click at [137, 117] on div "She won the Nobel Peace Prize." at bounding box center [139, 118] width 85 height 11
click at [220, 156] on button "button" at bounding box center [213, 157] width 36 height 21
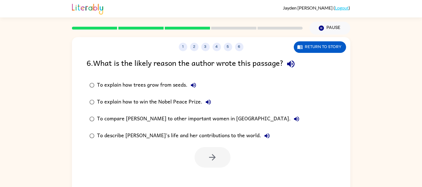
click at [231, 129] on label "To describe [PERSON_NAME]’s life and her contributions to the world." at bounding box center [194, 135] width 221 height 17
click at [212, 151] on button "button" at bounding box center [213, 157] width 36 height 21
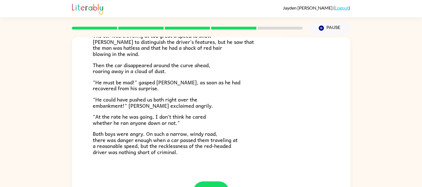
scroll to position [156, 0]
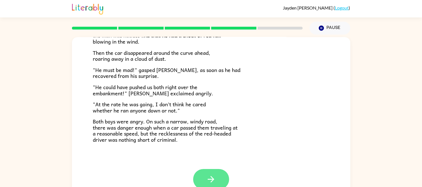
click at [209, 179] on icon "button" at bounding box center [211, 179] width 6 height 6
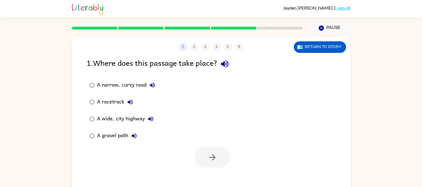
scroll to position [0, 0]
click at [126, 84] on div "A narrow, curvy road" at bounding box center [127, 85] width 61 height 11
click at [206, 155] on button "button" at bounding box center [213, 157] width 36 height 21
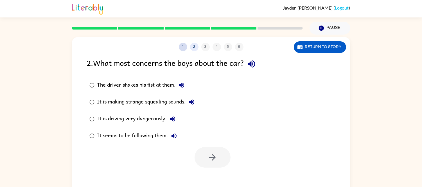
click at [183, 46] on button "1" at bounding box center [183, 47] width 8 height 8
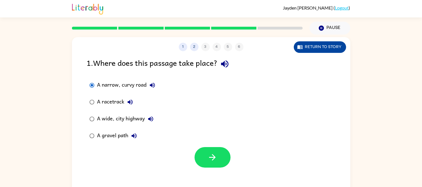
click at [311, 51] on button "Return to story" at bounding box center [320, 47] width 52 height 12
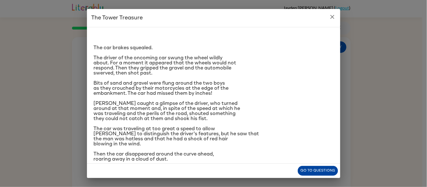
click at [313, 170] on button "Go to questions" at bounding box center [317, 171] width 40 height 10
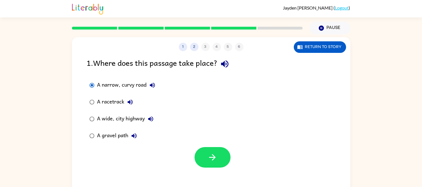
click at [118, 135] on div "A gravel path" at bounding box center [118, 135] width 42 height 11
click at [211, 157] on icon "button" at bounding box center [212, 157] width 6 height 6
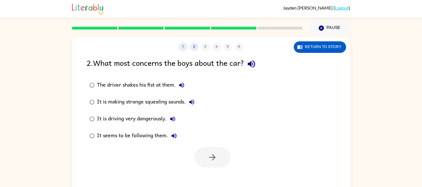
click at [155, 121] on div "It is driving very dangerously." at bounding box center [137, 118] width 81 height 11
click at [209, 156] on icon "button" at bounding box center [212, 157] width 10 height 10
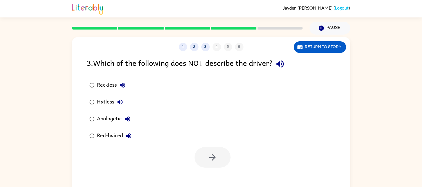
click at [112, 117] on div "Apologetic" at bounding box center [115, 118] width 36 height 11
click at [213, 162] on icon "button" at bounding box center [212, 157] width 10 height 10
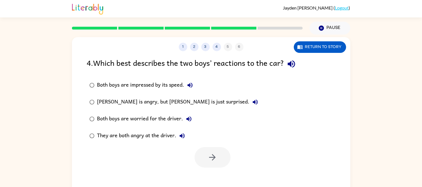
click at [127, 136] on div "They are both angry at the driver." at bounding box center [142, 135] width 91 height 11
click at [221, 161] on button "button" at bounding box center [213, 157] width 36 height 21
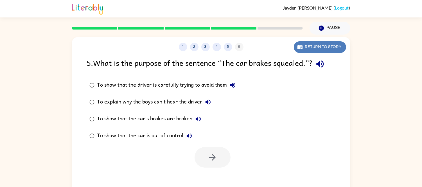
click at [299, 48] on icon "button" at bounding box center [299, 47] width 5 height 4
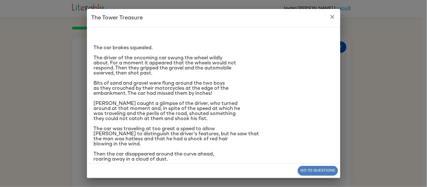
click at [331, 167] on button "Go to questions" at bounding box center [317, 171] width 40 height 10
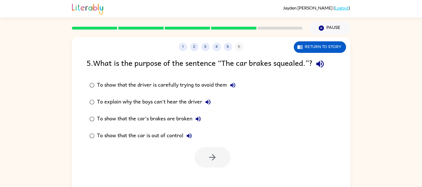
click at [203, 88] on div "To show that the driver is carefully trying to avoid them" at bounding box center [167, 85] width 141 height 11
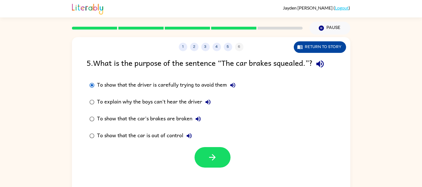
click at [304, 48] on button "Return to story" at bounding box center [320, 47] width 52 height 12
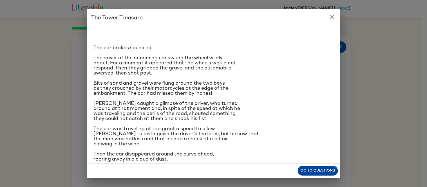
click at [326, 167] on button "Go to questions" at bounding box center [317, 171] width 40 height 10
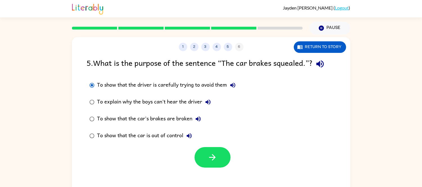
click at [168, 134] on div "To show that the car is out of control" at bounding box center [146, 135] width 98 height 11
click at [221, 157] on button "button" at bounding box center [213, 157] width 36 height 21
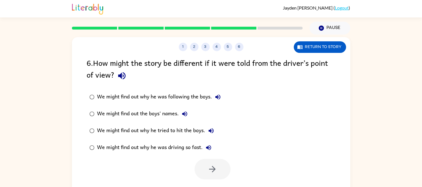
click at [189, 145] on div "We might find out why he was driving so fast." at bounding box center [155, 147] width 117 height 11
click at [212, 157] on div at bounding box center [211, 167] width 278 height 23
click at [214, 165] on icon "button" at bounding box center [212, 169] width 10 height 10
